Goal: Task Accomplishment & Management: Manage account settings

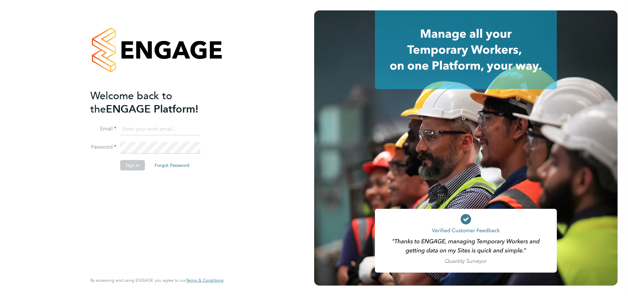
type input "jessica@pcrnet.co.uk"
click at [135, 162] on button "Sign In" at bounding box center [132, 165] width 25 height 10
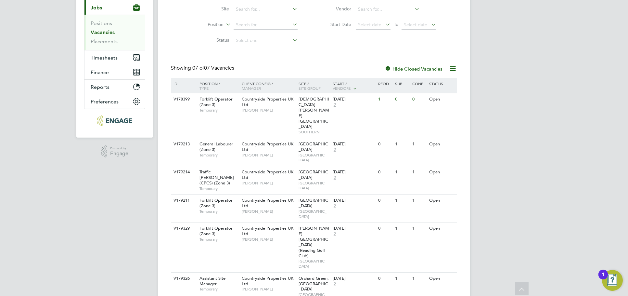
scroll to position [79, 0]
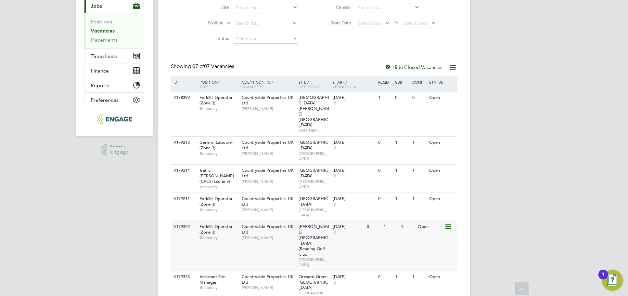
click at [400, 220] on div "V179329 Forklift Operator (Zone 3) Temporary Countryside Properties UK Ltd Mike…" at bounding box center [314, 245] width 286 height 50
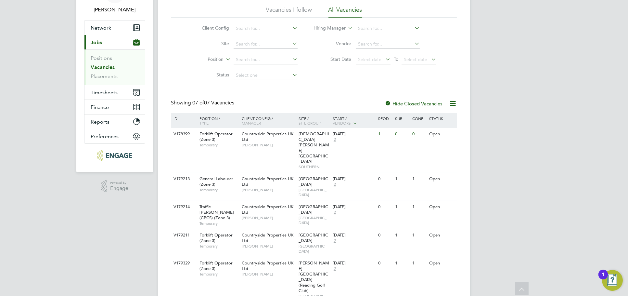
scroll to position [6, 0]
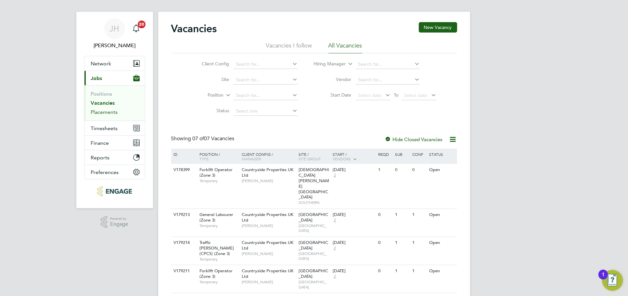
click at [103, 114] on link "Placements" at bounding box center [104, 112] width 27 height 6
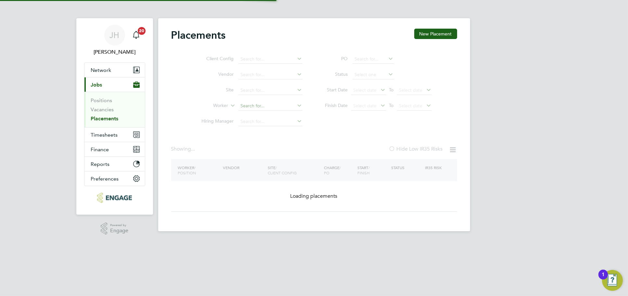
click at [256, 110] on input at bounding box center [270, 105] width 64 height 9
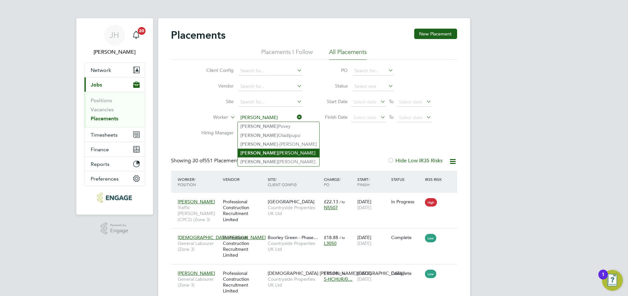
click at [269, 153] on li "Paul Cawvey" at bounding box center [279, 152] width 82 height 9
type input "Paul Cawvey"
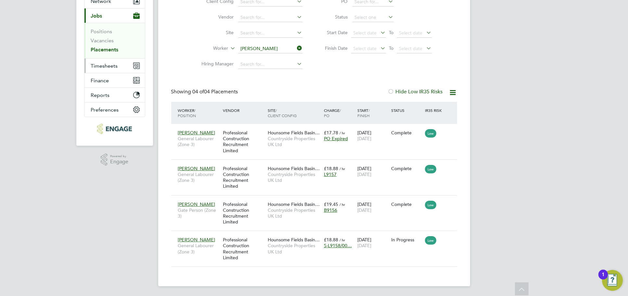
click at [106, 67] on span "Timesheets" at bounding box center [104, 66] width 27 height 6
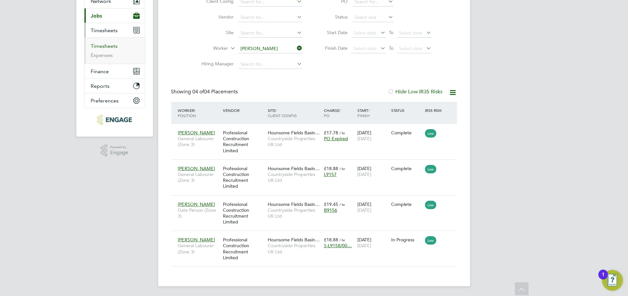
click at [103, 46] on link "Timesheets" at bounding box center [104, 46] width 27 height 6
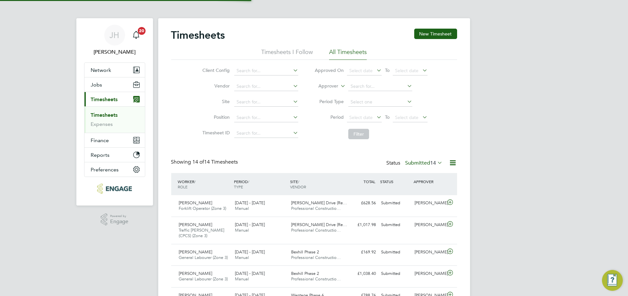
click at [510, 140] on div "[PERSON_NAME] Notifications 20 Applications: Network Team Members Businesses Si…" at bounding box center [314, 266] width 628 height 533
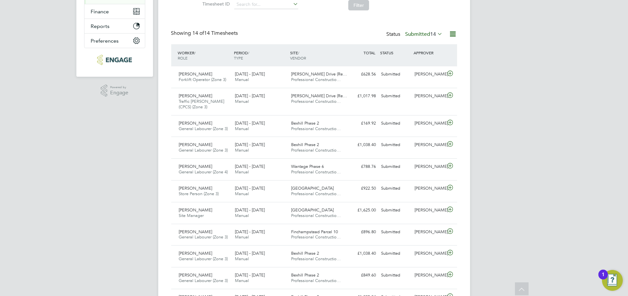
click at [493, 180] on div "[PERSON_NAME] Notifications 20 Applications: Network Team Members Businesses Si…" at bounding box center [314, 137] width 628 height 533
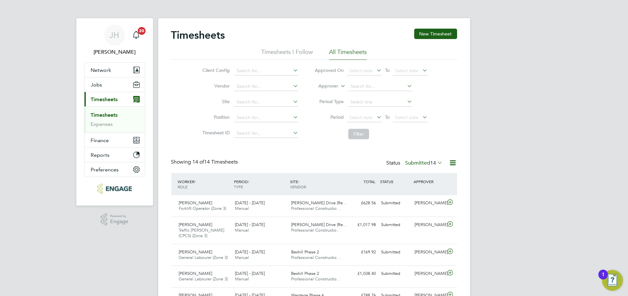
click at [517, 162] on div "[PERSON_NAME] Notifications 20 Applications: Network Team Members Businesses Si…" at bounding box center [314, 266] width 628 height 533
click at [106, 89] on button "Jobs" at bounding box center [114, 84] width 60 height 14
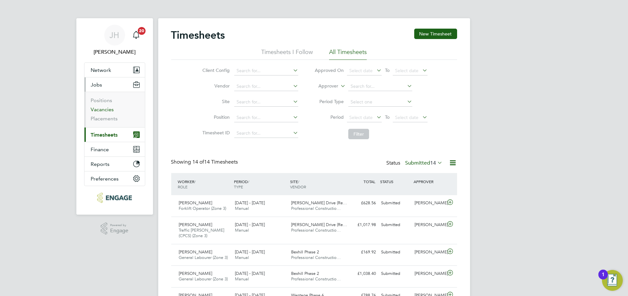
click at [109, 110] on link "Vacancies" at bounding box center [102, 109] width 23 height 6
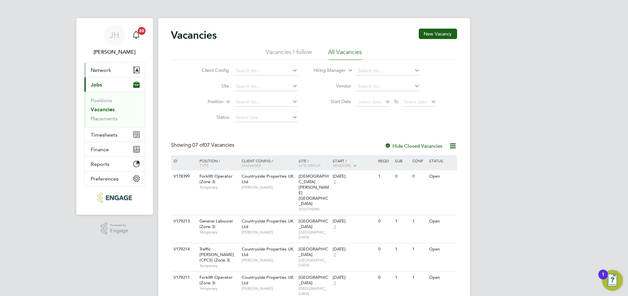
click at [113, 68] on button "Network" at bounding box center [114, 70] width 60 height 14
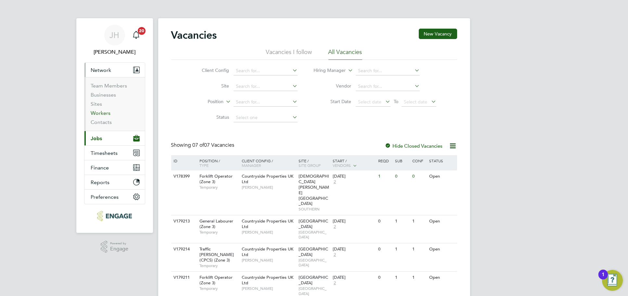
click at [102, 113] on link "Workers" at bounding box center [101, 113] width 20 height 6
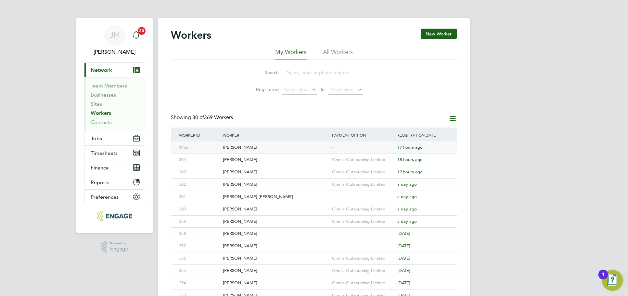
click at [278, 146] on div "[PERSON_NAME]" at bounding box center [275, 147] width 109 height 12
click at [99, 141] on button "Jobs" at bounding box center [114, 138] width 60 height 14
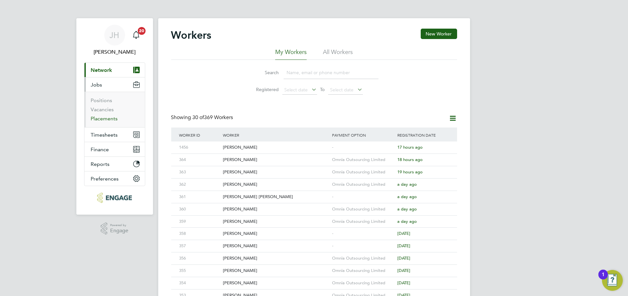
click at [109, 116] on link "Placements" at bounding box center [104, 118] width 27 height 6
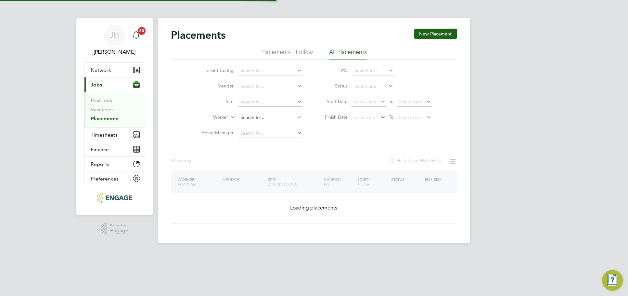
click at [286, 111] on li "Worker" at bounding box center [249, 118] width 122 height 16
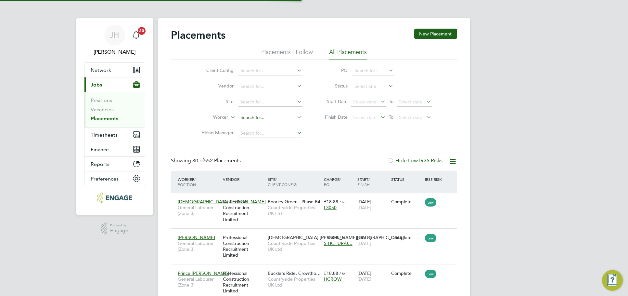
click at [277, 114] on input at bounding box center [270, 117] width 64 height 9
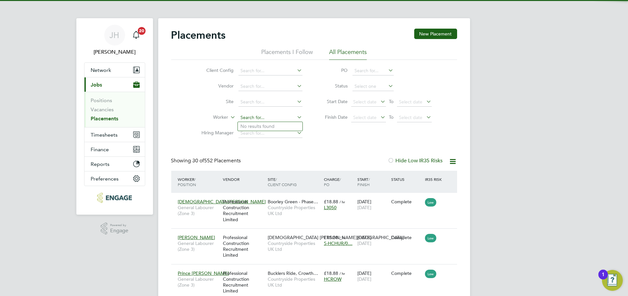
scroll to position [24, 56]
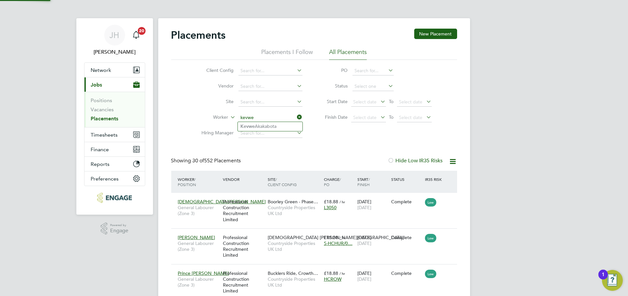
click at [270, 127] on li "Kevwe Akakabota" at bounding box center [270, 126] width 65 height 9
type input "Kevwe Akakabota"
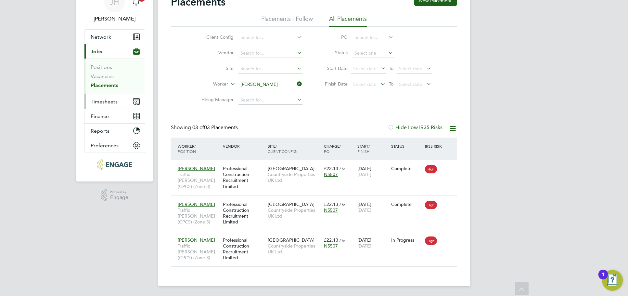
click at [119, 101] on button "Timesheets" at bounding box center [114, 101] width 60 height 14
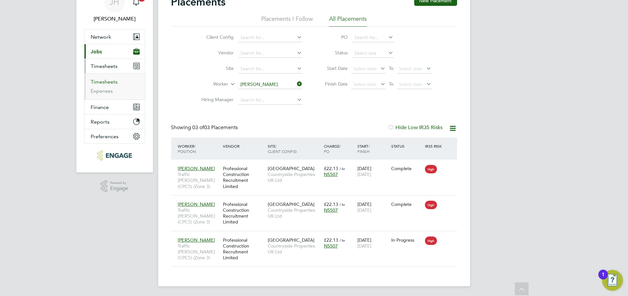
click at [109, 83] on link "Timesheets" at bounding box center [104, 82] width 27 height 6
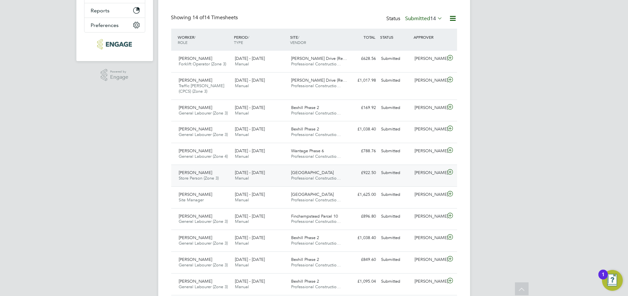
click at [424, 174] on div "Scott Webb" at bounding box center [429, 172] width 34 height 11
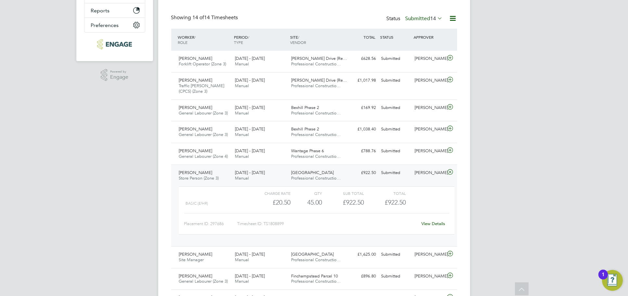
click at [439, 222] on link "View Details" at bounding box center [433, 224] width 24 height 6
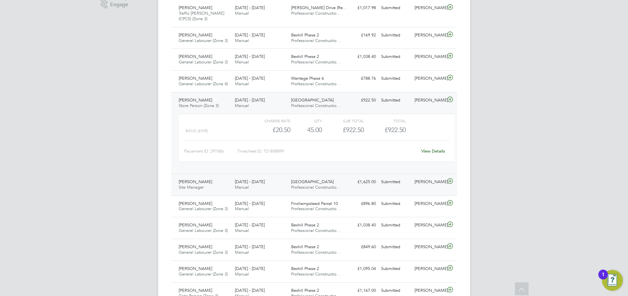
click at [424, 188] on div "John Thompson Site Manager 18 - 24 Aug 2025 18 - 24 Aug 2025 Manual Barton Park…" at bounding box center [314, 184] width 286 height 22
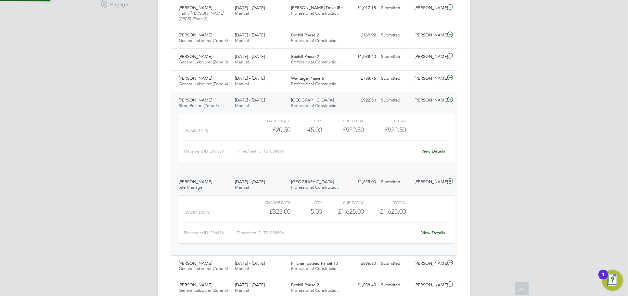
click at [431, 230] on link "View Details" at bounding box center [433, 233] width 24 height 6
click at [430, 105] on div "Scott Webb" at bounding box center [429, 100] width 34 height 11
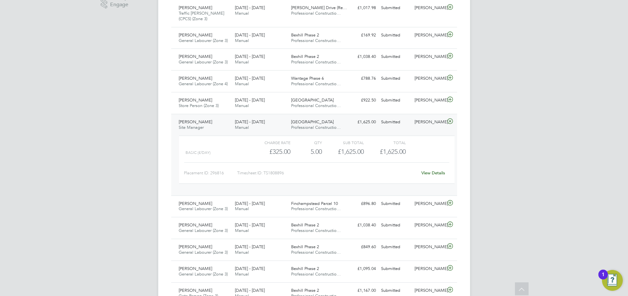
click at [429, 128] on div "John Thompson Site Manager 18 - 24 Aug 2025 18 - 24 Aug 2025 Manual Barton Park…" at bounding box center [314, 155] width 286 height 82
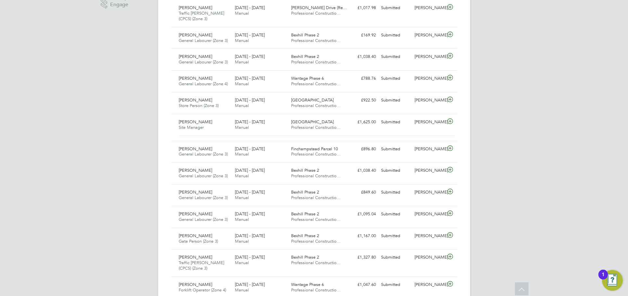
click at [559, 122] on div "JH Jess Hogan Notifications 20 Applications: Network Team Members Businesses Si…" at bounding box center [314, 52] width 628 height 538
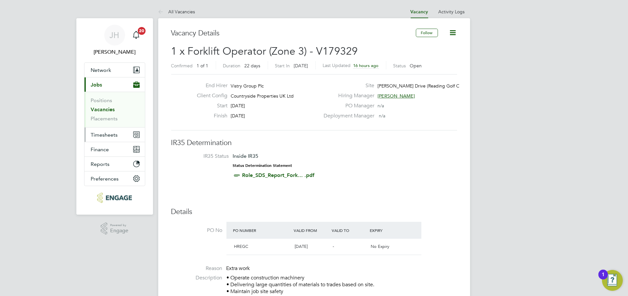
click at [129, 133] on button "Timesheets" at bounding box center [114, 134] width 60 height 14
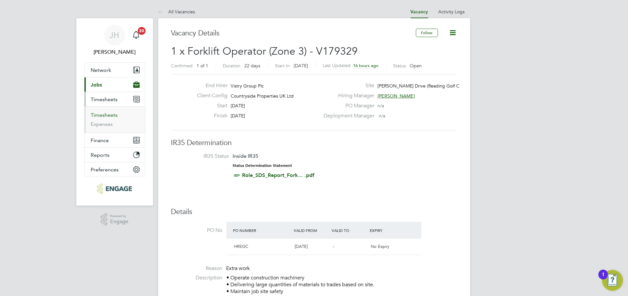
click at [112, 113] on link "Timesheets" at bounding box center [104, 115] width 27 height 6
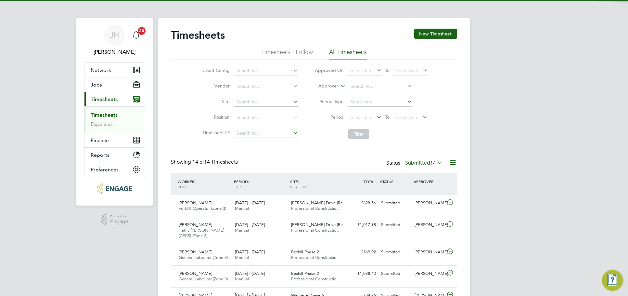
scroll to position [4, 3]
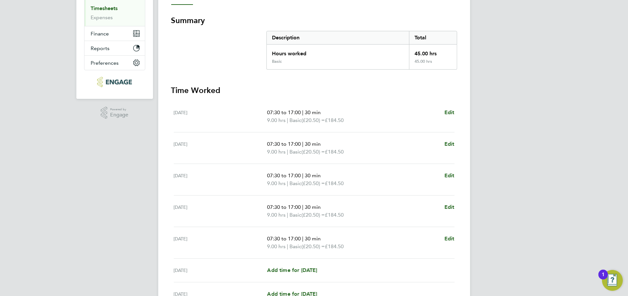
scroll to position [36, 0]
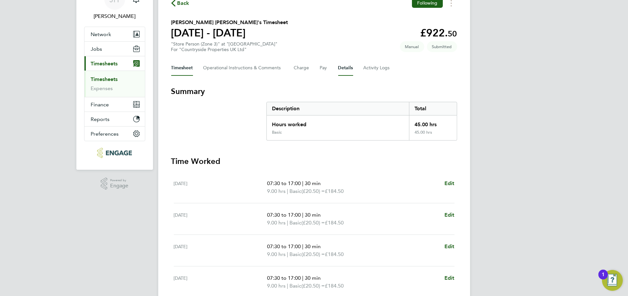
click at [345, 63] on button "Details" at bounding box center [345, 68] width 15 height 16
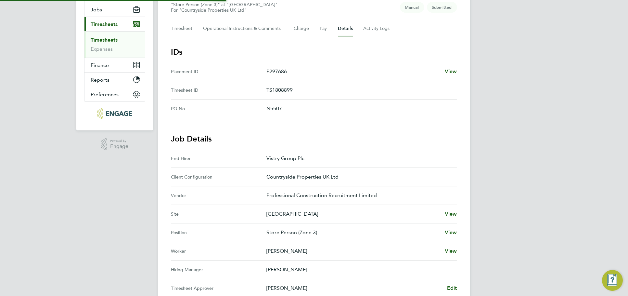
scroll to position [108, 0]
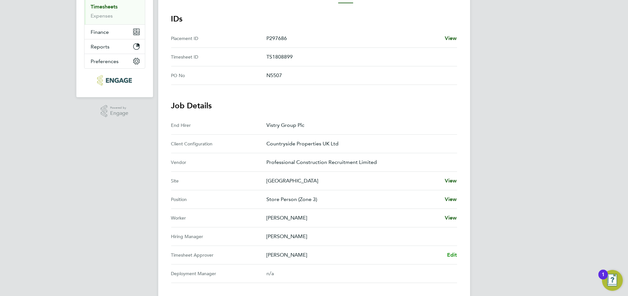
click at [453, 252] on span "Edit" at bounding box center [452, 254] width 10 height 6
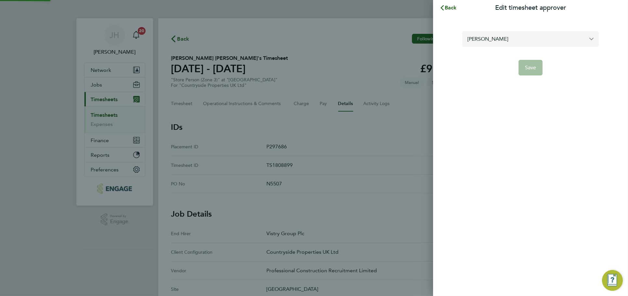
click at [533, 43] on input "[PERSON_NAME]" at bounding box center [530, 38] width 136 height 15
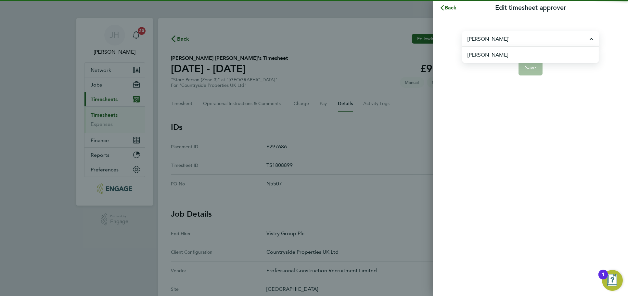
click at [516, 53] on li "[PERSON_NAME]" at bounding box center [533, 55] width 131 height 16
type input "[PERSON_NAME]"
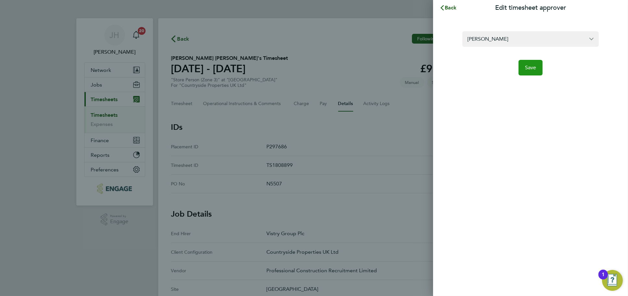
click at [534, 65] on span "Save" at bounding box center [530, 67] width 11 height 6
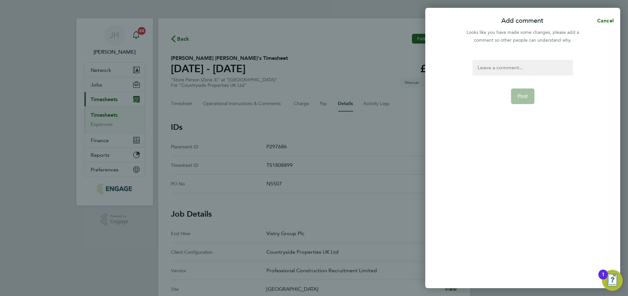
click at [510, 64] on div at bounding box center [522, 68] width 100 height 16
click at [508, 65] on div at bounding box center [522, 68] width 100 height 16
paste div
click at [526, 95] on span "Post" at bounding box center [523, 96] width 11 height 6
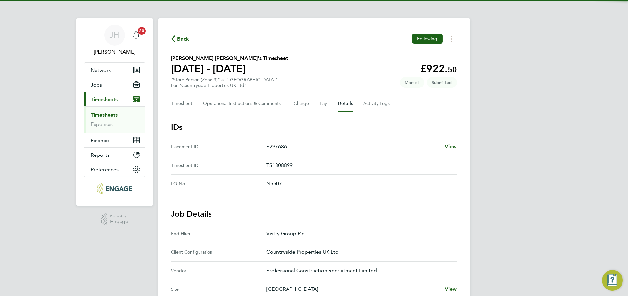
click at [501, 100] on div "JH Jess Hogan Notifications 20 Applications: Network Team Members Businesses Si…" at bounding box center [314, 270] width 628 height 540
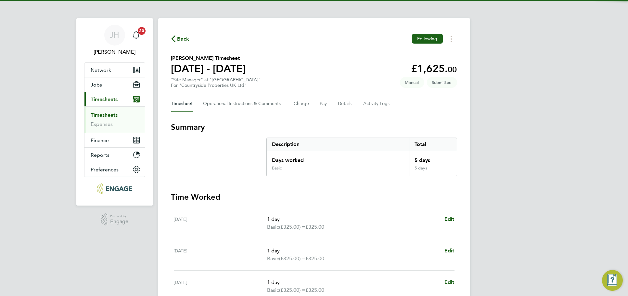
click at [353, 103] on div "Timesheet Operational Instructions & Comments Charge Pay Details Activity Logs" at bounding box center [314, 104] width 286 height 16
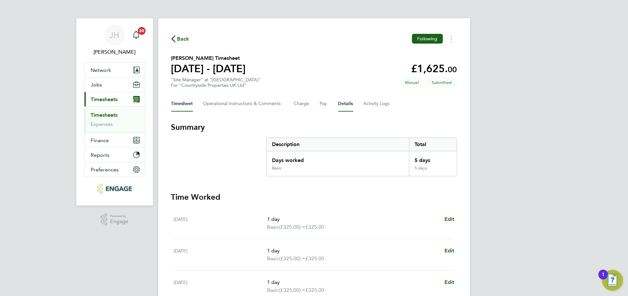
click at [343, 102] on button "Details" at bounding box center [345, 104] width 15 height 16
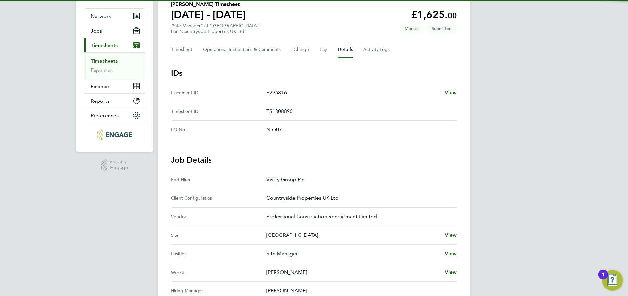
scroll to position [108, 0]
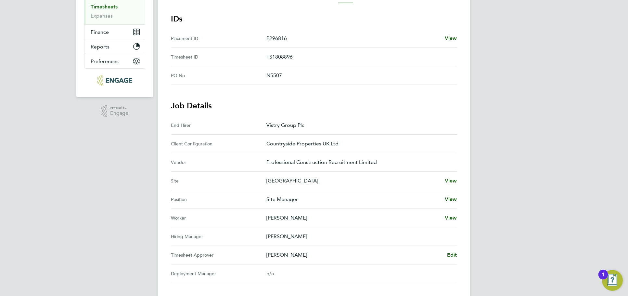
click at [458, 251] on div "Back Following John Thompson's Timesheet 18 - 24 Aug 2025 £1,625. 00 "Site Mana…" at bounding box center [314, 166] width 312 height 512
click at [454, 252] on span "Edit" at bounding box center [452, 254] width 10 height 6
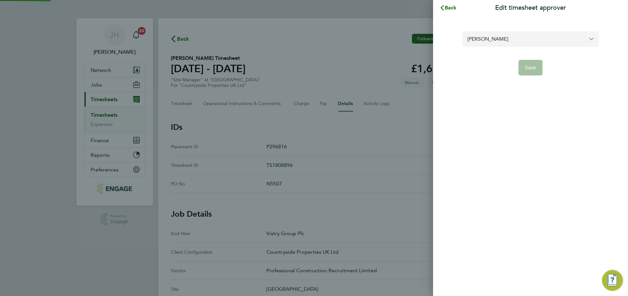
click at [531, 39] on input "Scott Webb" at bounding box center [530, 38] width 136 height 15
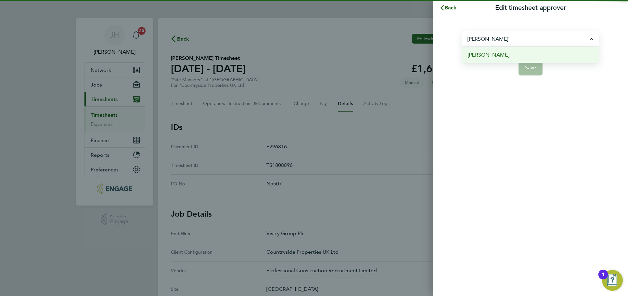
click at [516, 54] on li "Nick O'Shea" at bounding box center [530, 55] width 136 height 16
type input "Nick O'Shea"
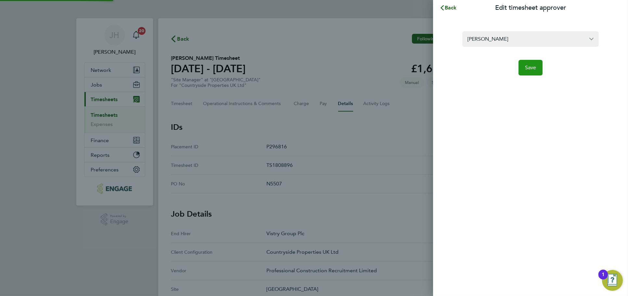
click at [533, 72] on button "Save" at bounding box center [531, 68] width 24 height 16
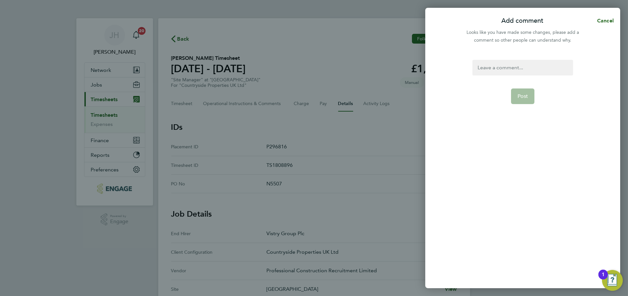
click at [502, 66] on div at bounding box center [522, 68] width 100 height 16
click at [494, 68] on div at bounding box center [522, 68] width 100 height 16
drag, startPoint x: 525, startPoint y: 68, endPoint x: 451, endPoint y: 60, distance: 73.8
click at [451, 60] on div "timesheet approver Post" at bounding box center [522, 170] width 195 height 236
copy div "timesheet approver"
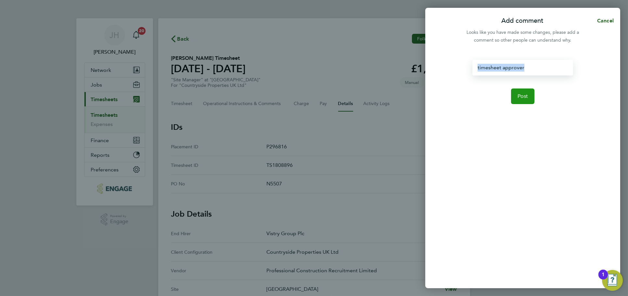
click at [527, 95] on span "Post" at bounding box center [523, 96] width 11 height 6
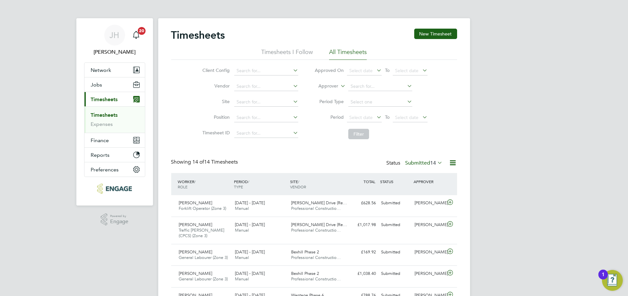
click at [512, 199] on div "[PERSON_NAME] Notifications 20 Applications: Network Team Members Businesses Si…" at bounding box center [314, 266] width 628 height 533
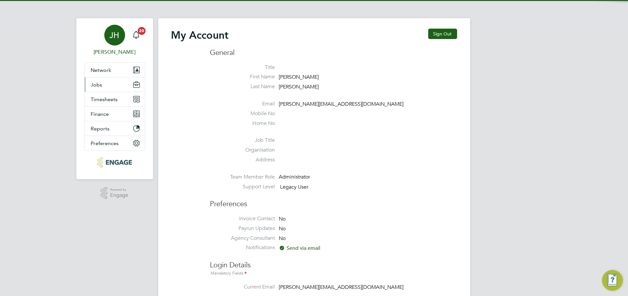
type input "[PERSON_NAME][EMAIL_ADDRESS][DOMAIN_NAME]"
click at [111, 86] on button "Jobs" at bounding box center [114, 84] width 60 height 14
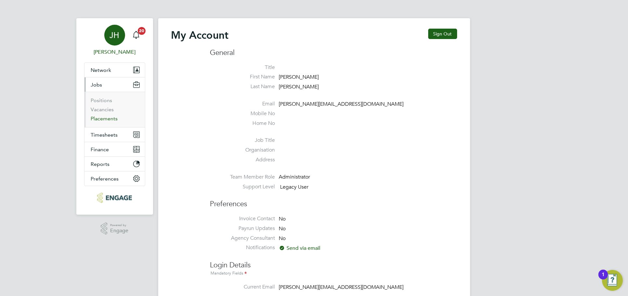
click at [108, 117] on link "Placements" at bounding box center [104, 118] width 27 height 6
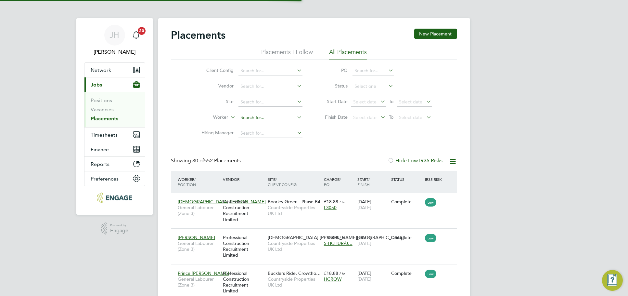
click at [261, 117] on input at bounding box center [270, 117] width 64 height 9
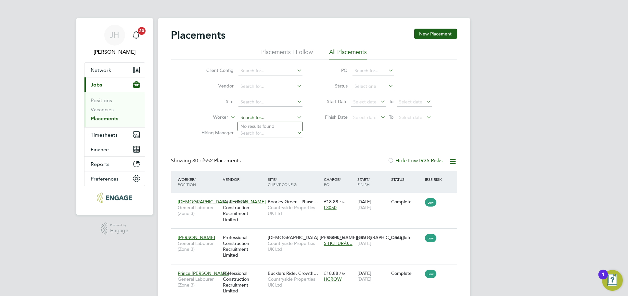
type input "n"
click at [271, 124] on li "[PERSON_NAME]" at bounding box center [278, 126] width 80 height 9
type input "[PERSON_NAME]"
